Goal: Information Seeking & Learning: Learn about a topic

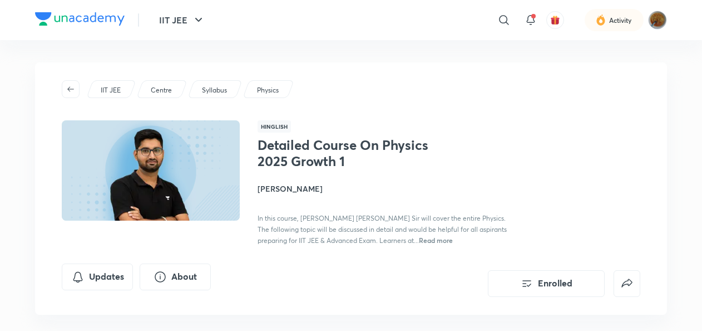
click at [114, 84] on div "IIT JEE" at bounding box center [111, 89] width 50 height 18
click at [113, 89] on p "IIT JEE" at bounding box center [111, 90] width 20 height 10
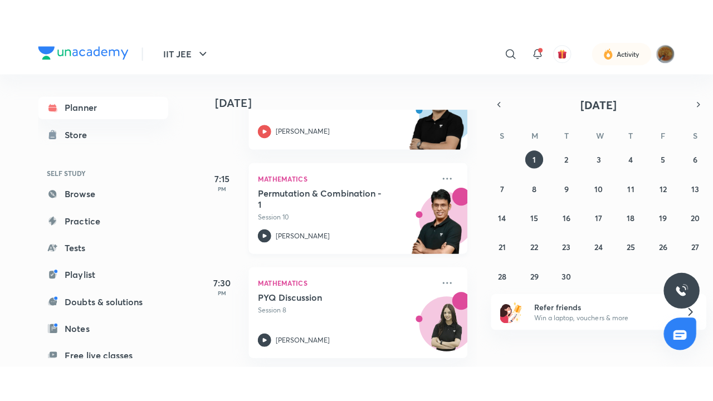
scroll to position [2015, 0]
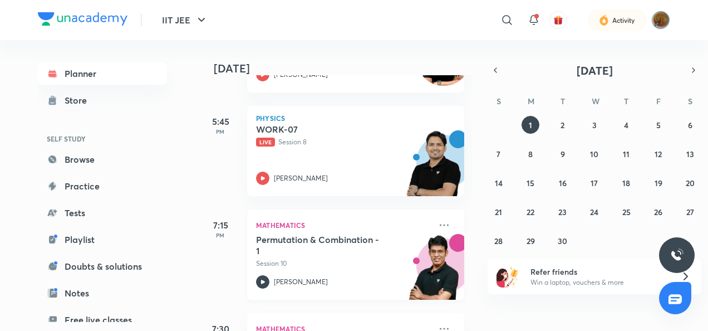
click at [382, 137] on p "Live Session 8" at bounding box center [343, 142] width 175 height 10
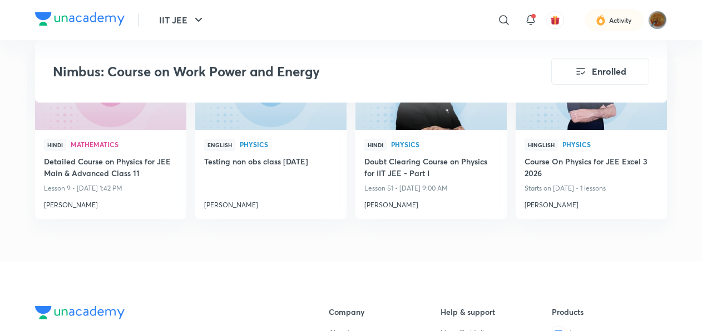
scroll to position [1445, 0]
